Goal: Task Accomplishment & Management: Manage account settings

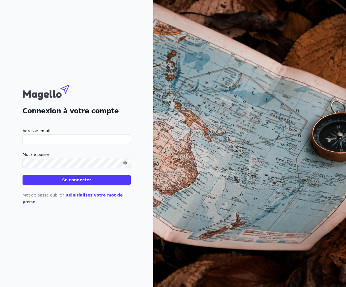
click at [48, 144] on input "Adresse email" at bounding box center [77, 139] width 108 height 10
type input "[EMAIL_ADDRESS][PERSON_NAME][DOMAIN_NAME]"
click at [64, 182] on button "Se connecter" at bounding box center [77, 180] width 108 height 10
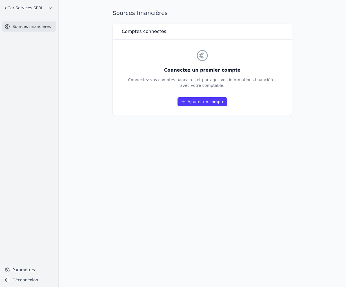
click at [45, 10] on button "eCar Services SPRL" at bounding box center [29, 7] width 54 height 9
click at [45, 10] on div at bounding box center [173, 143] width 346 height 287
click at [204, 102] on link "Ajouter un compte" at bounding box center [202, 101] width 50 height 9
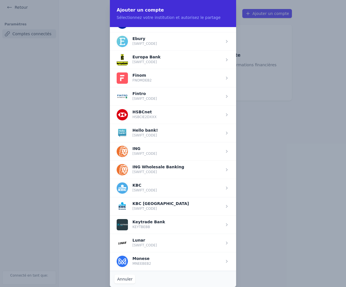
scroll to position [405, 0]
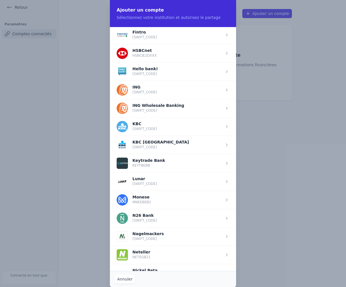
click at [164, 125] on span "button" at bounding box center [173, 126] width 126 height 18
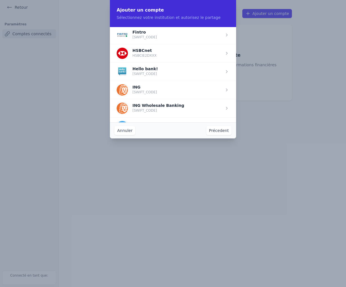
scroll to position [0, 0]
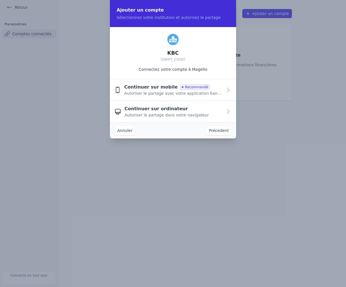
click at [214, 115] on div "Continuer sur ordinateur Autoriser le partage dans votre navigateur" at bounding box center [173, 111] width 98 height 12
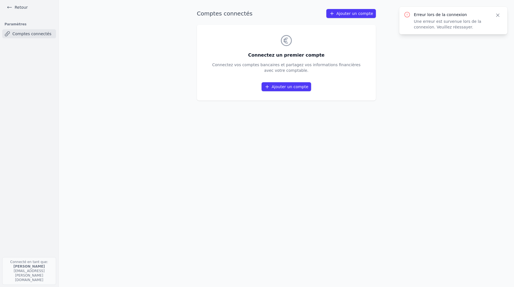
click at [290, 85] on link "Ajouter un compte" at bounding box center [287, 86] width 50 height 9
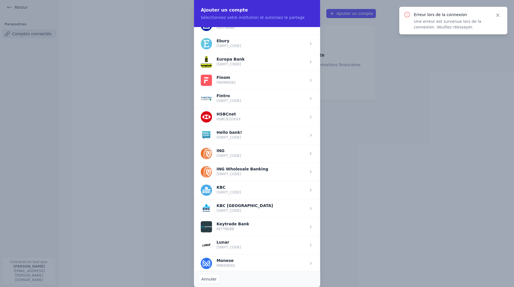
scroll to position [422, 0]
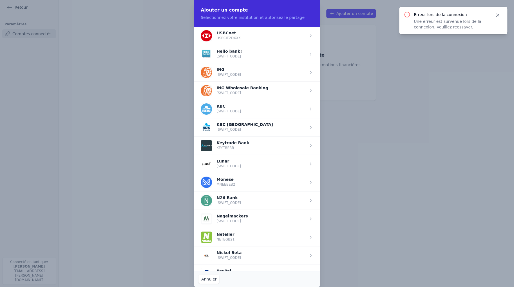
click at [226, 109] on span "button" at bounding box center [257, 109] width 126 height 18
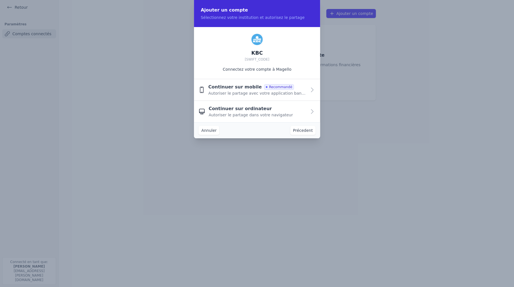
click at [279, 113] on span "Autoriser le partage dans votre navigateur" at bounding box center [251, 115] width 84 height 6
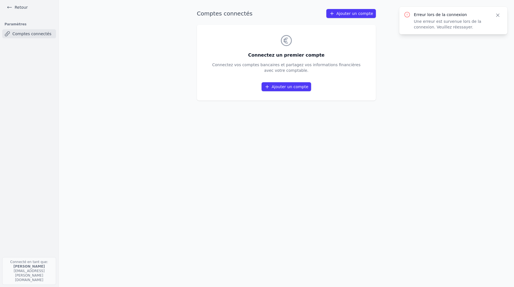
click at [496, 16] on icon "button" at bounding box center [498, 15] width 6 height 6
click at [282, 88] on link "Ajouter un compte" at bounding box center [287, 86] width 50 height 9
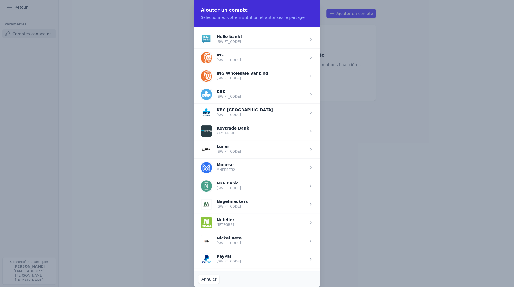
scroll to position [451, 0]
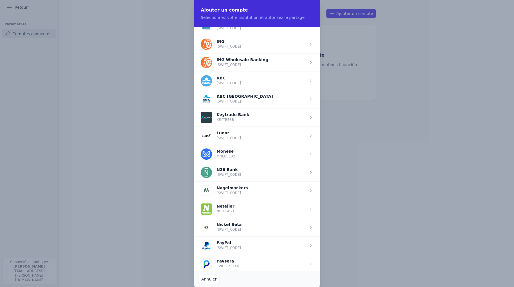
click at [222, 77] on span "button" at bounding box center [257, 81] width 126 height 18
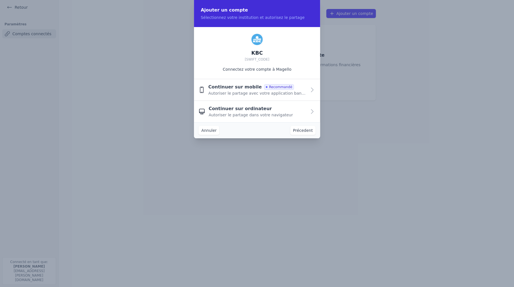
click at [251, 109] on span "Continuer sur ordinateur" at bounding box center [240, 108] width 63 height 7
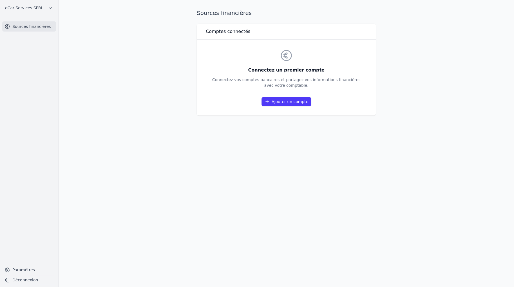
click at [285, 99] on link "Ajouter un compte" at bounding box center [287, 101] width 50 height 9
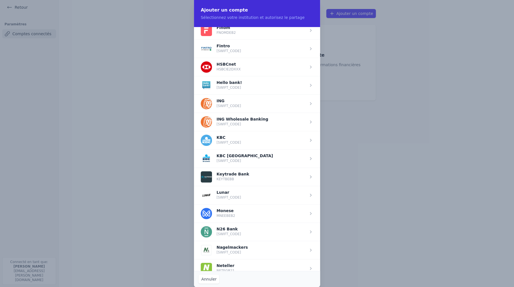
scroll to position [451, 0]
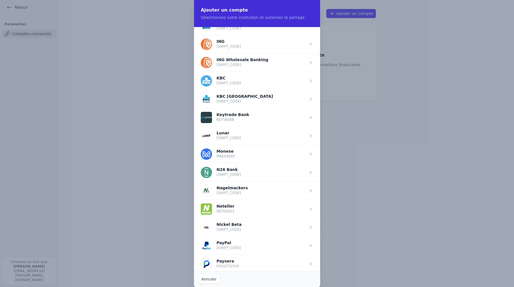
click at [225, 74] on span "button" at bounding box center [257, 81] width 126 height 18
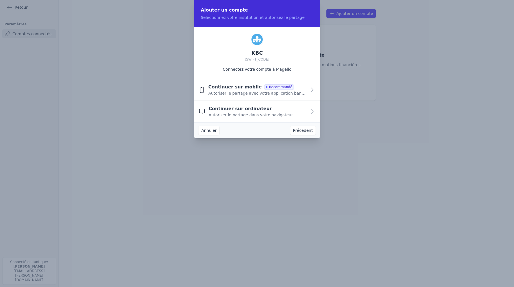
scroll to position [0, 0]
click at [253, 111] on span "Continuer sur ordinateur" at bounding box center [240, 108] width 63 height 7
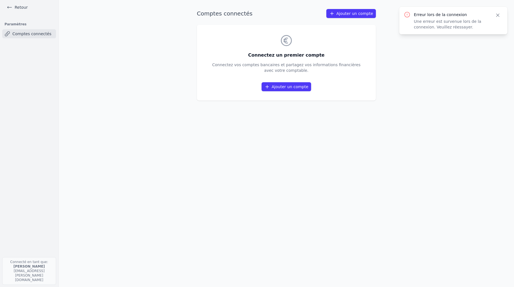
click at [398, 73] on main "Comptes connectés Ajouter un compte Connectez un premier compte Connectez vos c…" at bounding box center [257, 143] width 514 height 287
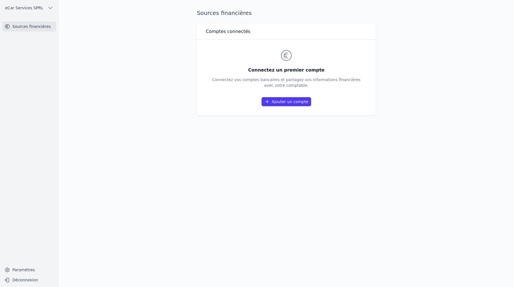
click at [289, 103] on link "Ajouter un compte" at bounding box center [287, 101] width 50 height 9
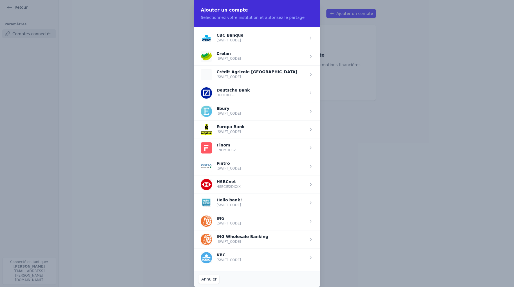
scroll to position [310, 0]
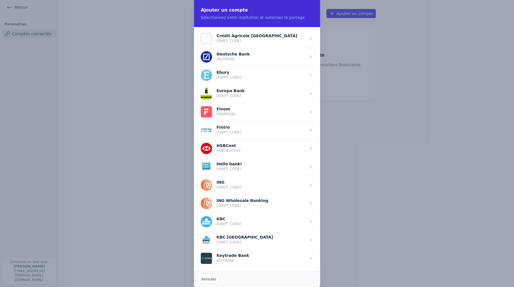
click at [225, 222] on span "button" at bounding box center [257, 221] width 126 height 18
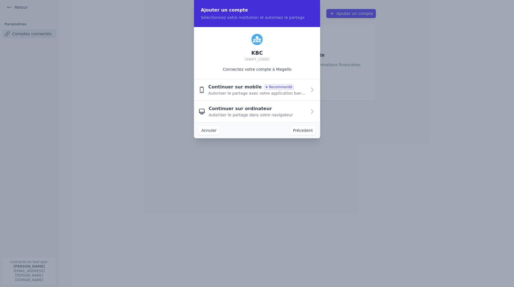
click at [240, 112] on span "Continuer sur ordinateur" at bounding box center [240, 108] width 63 height 7
